Goal: Information Seeking & Learning: Learn about a topic

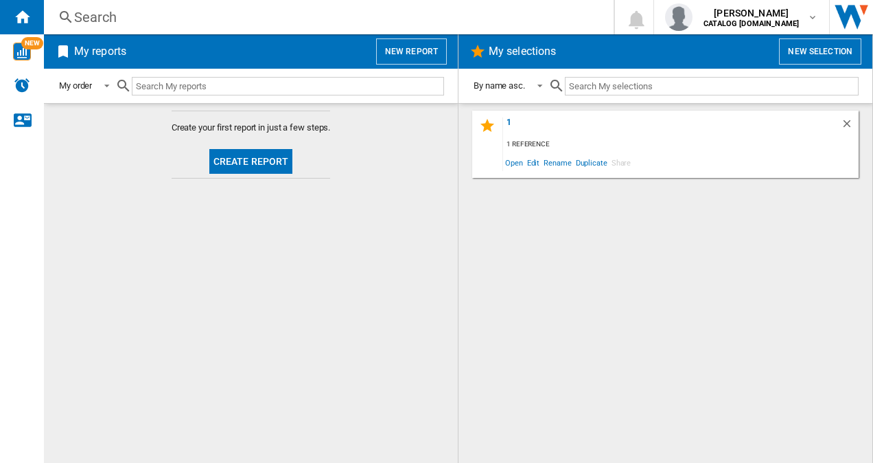
click at [111, 23] on div "Search" at bounding box center [326, 17] width 504 height 19
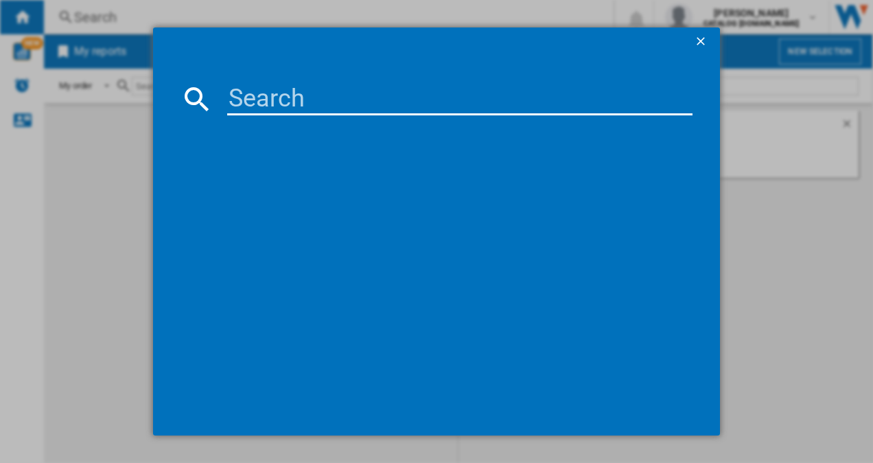
click at [257, 110] on input at bounding box center [460, 98] width 466 height 33
paste input "BRB80F26ADS0EU"
type input "BRB80F26ADS0EU"
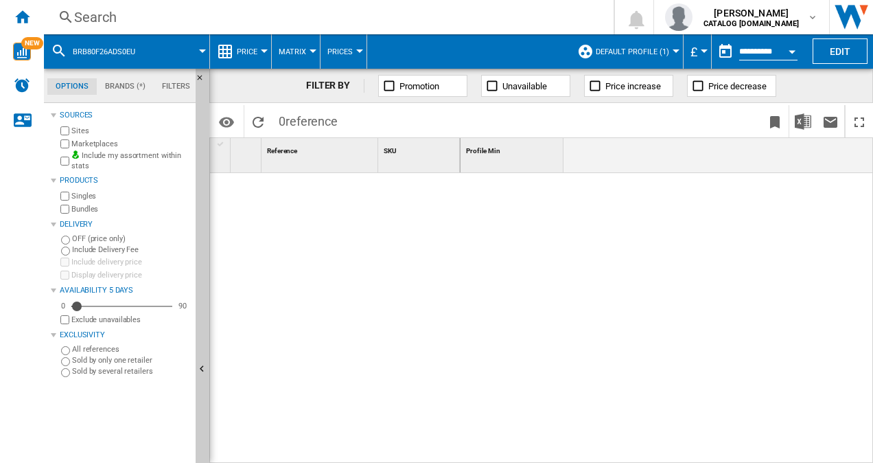
click at [634, 56] on button "Default profile (1)" at bounding box center [636, 51] width 80 height 34
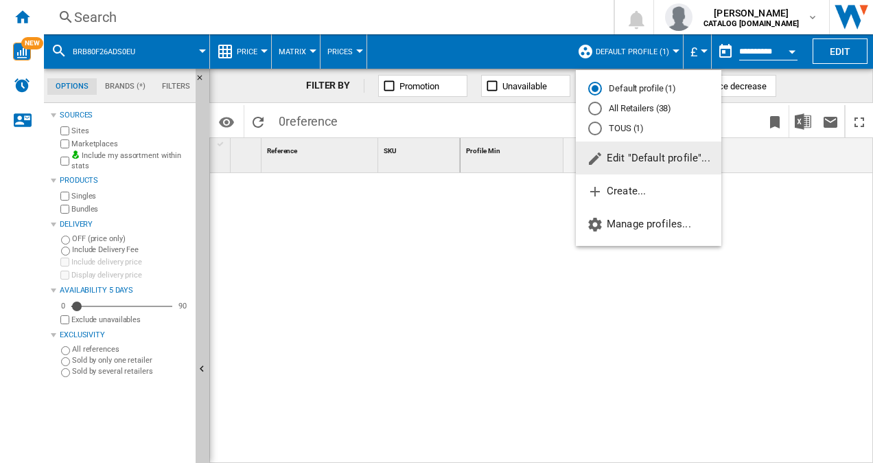
click at [613, 106] on md-radio-button "All Retailers (38)" at bounding box center [648, 108] width 121 height 13
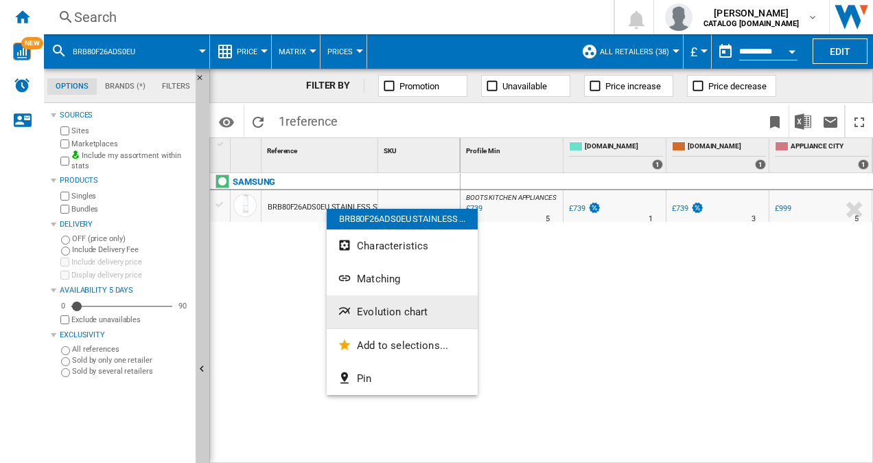
click at [398, 319] on button "Evolution chart" at bounding box center [402, 311] width 151 height 33
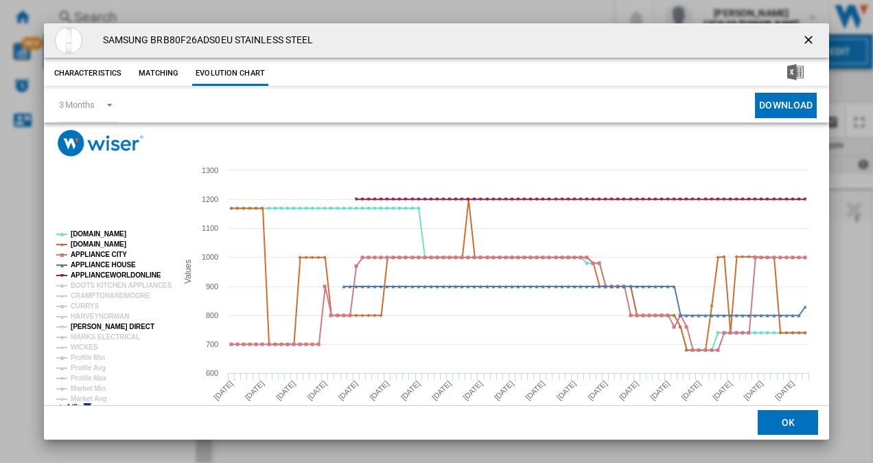
scroll to position [25, 0]
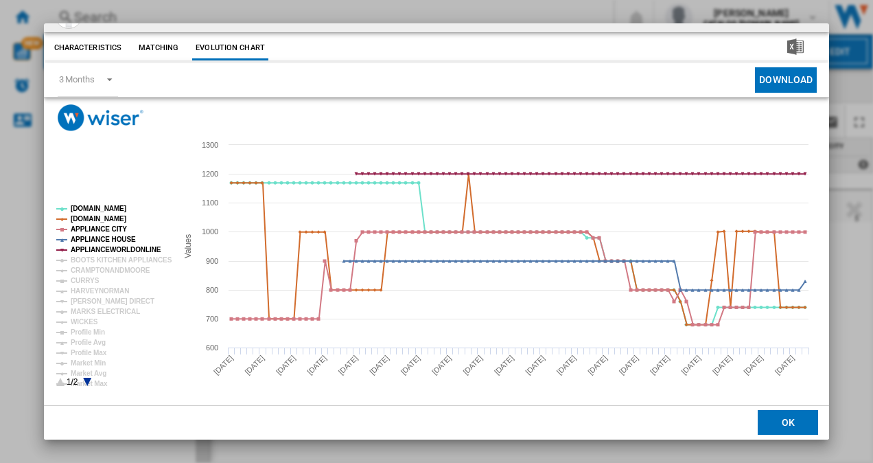
click at [88, 380] on icon "Product popup" at bounding box center [87, 382] width 8 height 8
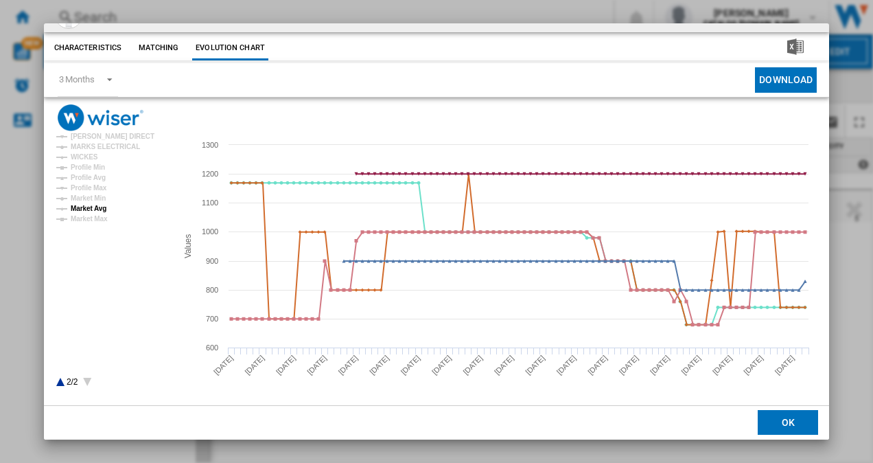
click at [95, 208] on tspan "Market Avg" at bounding box center [89, 209] width 36 height 8
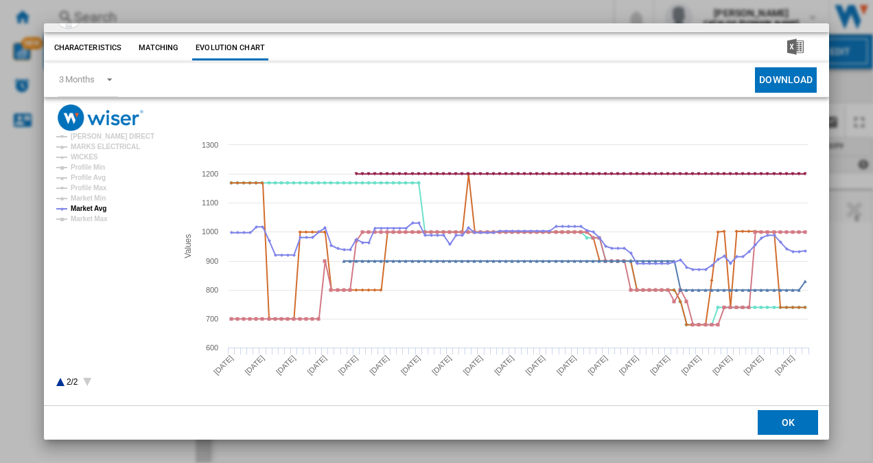
click at [59, 383] on icon "Product popup" at bounding box center [60, 382] width 8 height 8
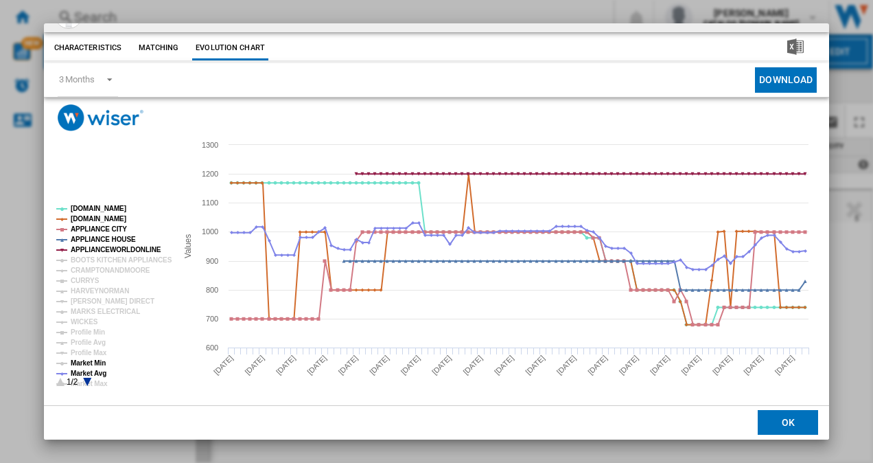
click at [91, 360] on tspan "Market Min" at bounding box center [88, 363] width 35 height 8
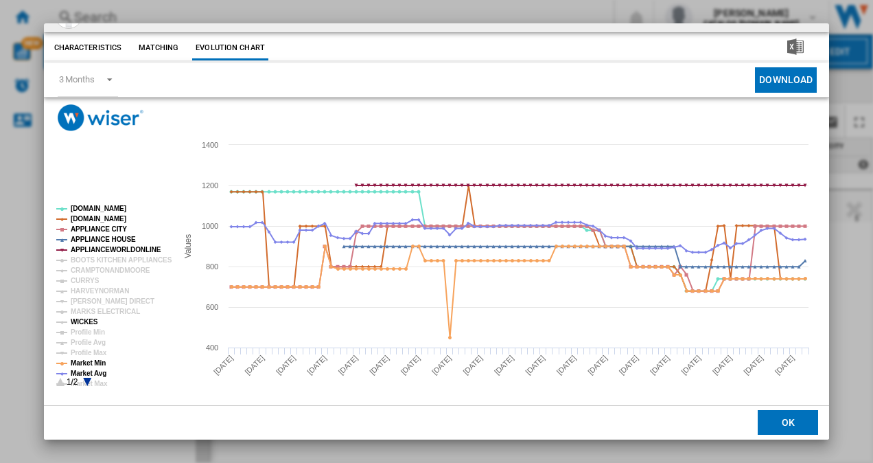
click at [79, 325] on tspan "WICKES" at bounding box center [84, 322] width 27 height 8
click at [775, 428] on button "OK" at bounding box center [788, 423] width 60 height 25
